Goal: Information Seeking & Learning: Learn about a topic

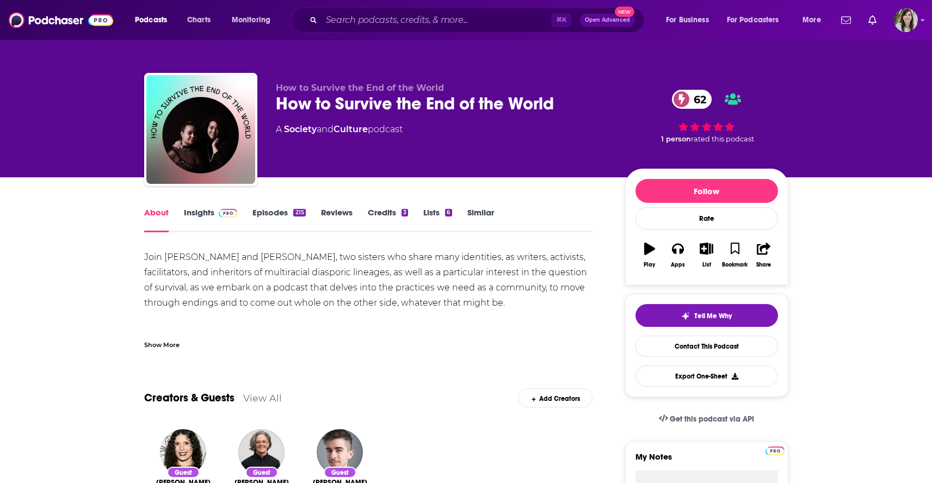
click at [199, 214] on link "Insights" at bounding box center [211, 219] width 54 height 25
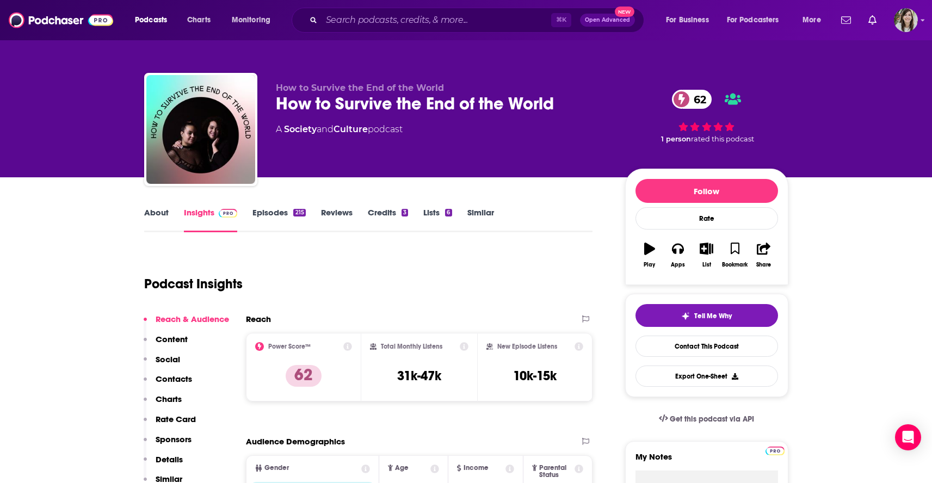
click at [161, 215] on link "About" at bounding box center [156, 219] width 24 height 25
